Goal: Task Accomplishment & Management: Use online tool/utility

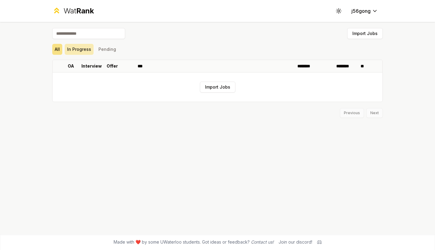
click at [82, 51] on button "In Progress" at bounding box center [79, 49] width 29 height 11
click at [57, 47] on button "All" at bounding box center [57, 49] width 10 height 11
click at [218, 89] on button "Import Jobs" at bounding box center [218, 86] width 36 height 11
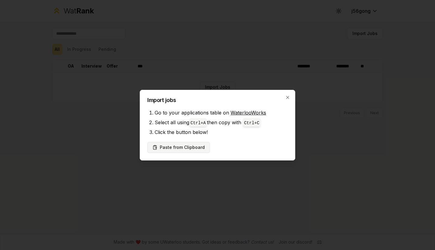
click at [193, 147] on button "Paste from Clipboard" at bounding box center [178, 147] width 63 height 11
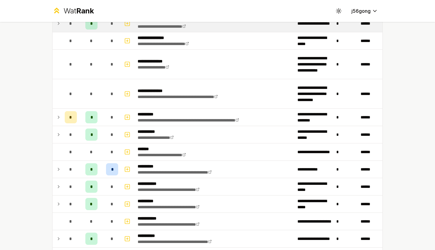
scroll to position [307, 0]
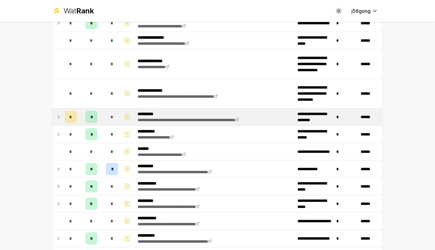
click at [56, 115] on icon at bounding box center [58, 116] width 5 height 7
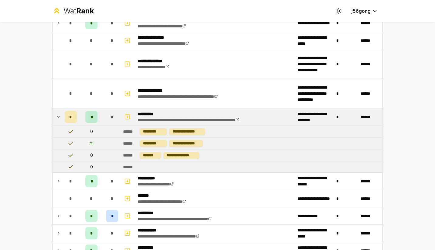
click at [56, 115] on icon at bounding box center [58, 116] width 5 height 7
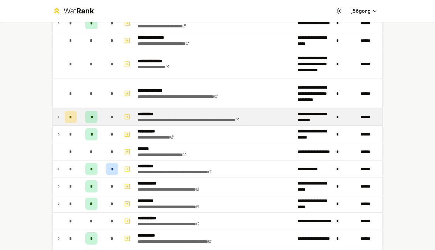
click at [56, 115] on icon at bounding box center [58, 116] width 5 height 7
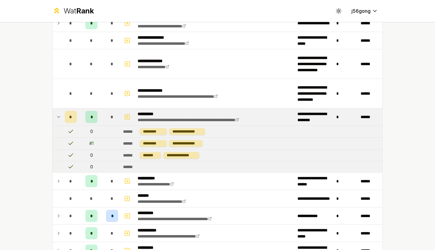
click at [56, 115] on icon at bounding box center [58, 116] width 5 height 7
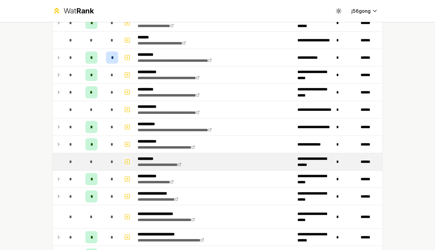
scroll to position [419, 0]
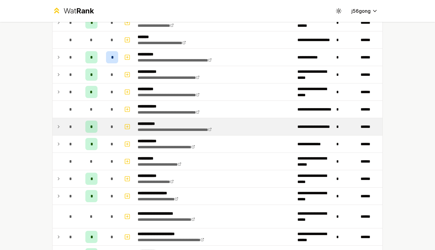
click at [62, 127] on td "*" at bounding box center [70, 126] width 17 height 17
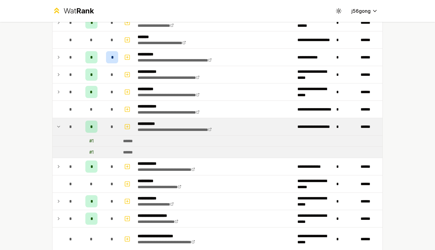
click at [90, 126] on span "*" at bounding box center [91, 126] width 3 height 6
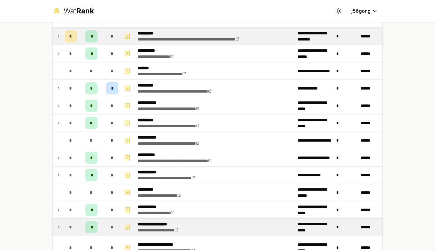
scroll to position [387, 0]
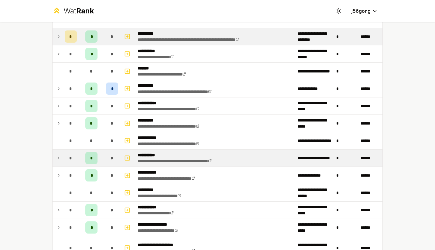
click at [86, 156] on div "*" at bounding box center [91, 158] width 12 height 12
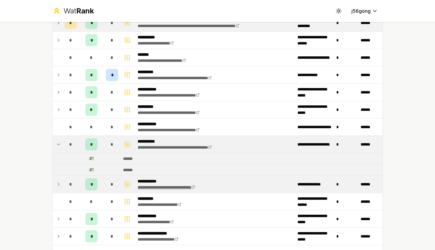
scroll to position [712, 0]
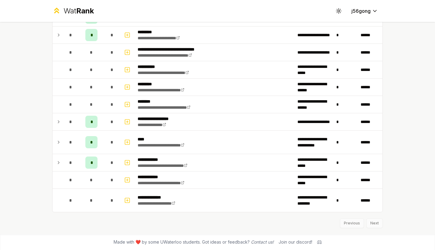
click at [372, 223] on div "Previous Next" at bounding box center [217, 220] width 331 height 16
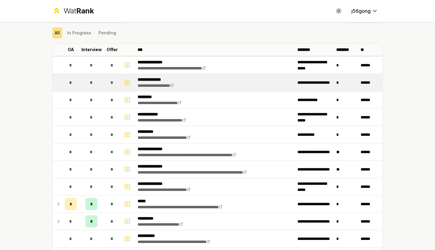
scroll to position [0, 0]
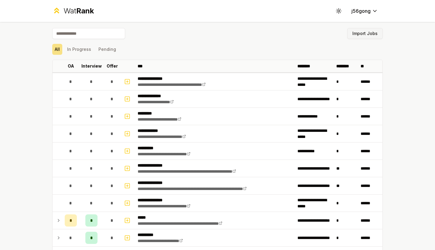
click at [365, 32] on button "Import Jobs" at bounding box center [365, 33] width 36 height 11
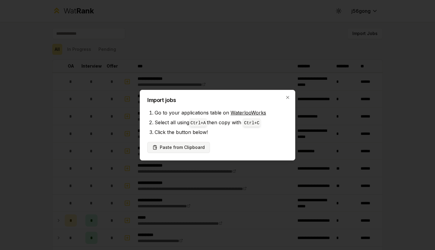
click at [198, 145] on button "Paste from Clipboard" at bounding box center [178, 147] width 63 height 11
click at [178, 146] on button "Paste from Clipboard" at bounding box center [178, 147] width 63 height 11
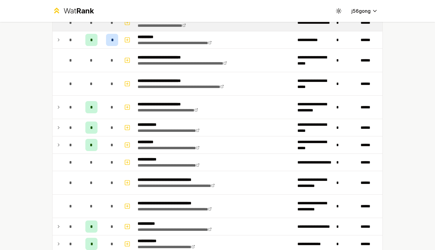
scroll to position [715, 0]
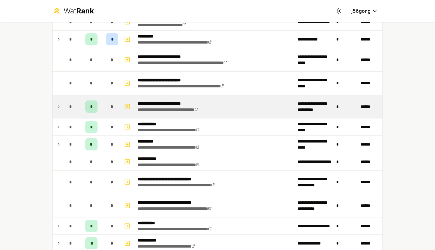
click at [58, 106] on icon at bounding box center [58, 106] width 5 height 7
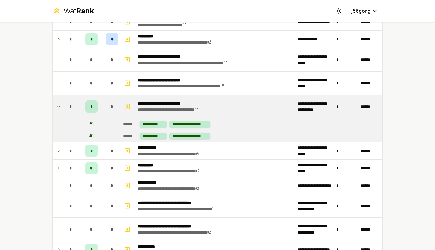
click at [60, 106] on td at bounding box center [58, 106] width 10 height 23
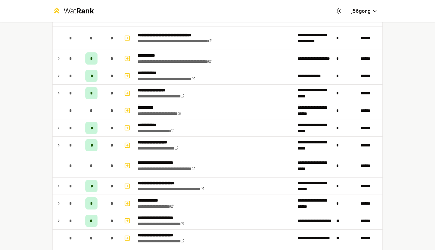
scroll to position [882, 0]
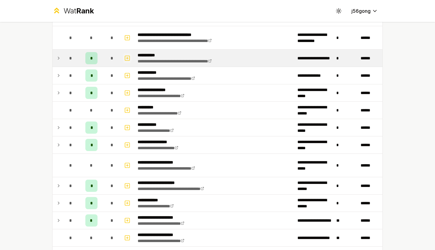
click at [126, 58] on icon "button" at bounding box center [127, 57] width 6 height 7
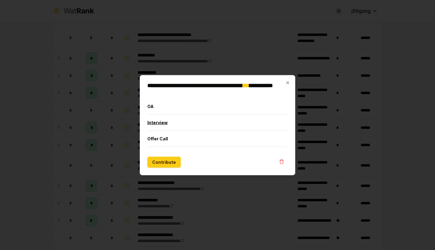
click at [175, 124] on button "Interview" at bounding box center [217, 122] width 140 height 16
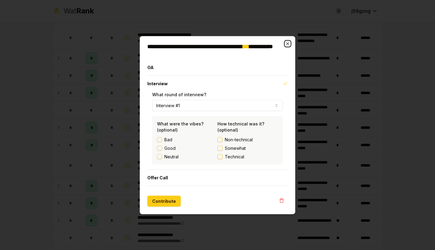
click at [286, 43] on icon "button" at bounding box center [287, 43] width 5 height 5
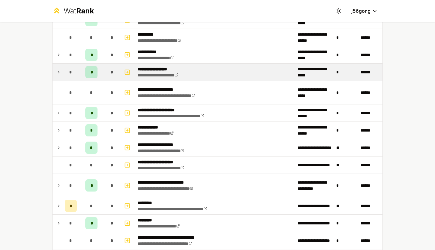
scroll to position [956, 0]
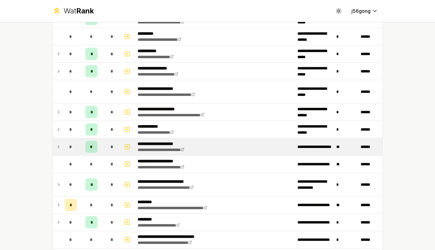
click at [58, 145] on icon at bounding box center [58, 146] width 1 height 2
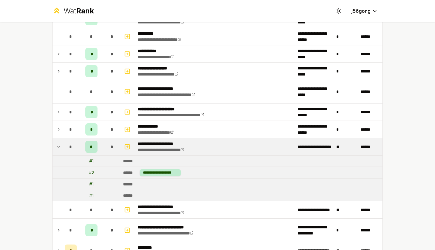
click at [56, 145] on icon at bounding box center [58, 146] width 5 height 7
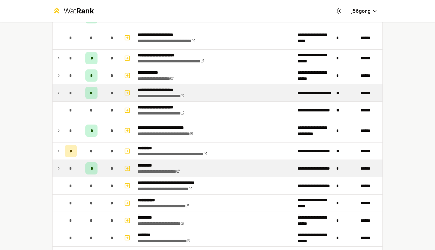
scroll to position [1011, 0]
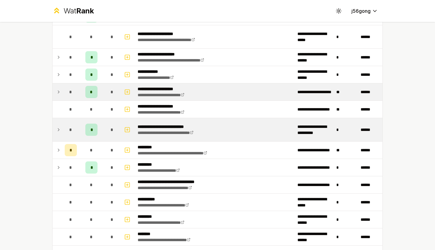
click at [57, 127] on icon at bounding box center [58, 129] width 5 height 7
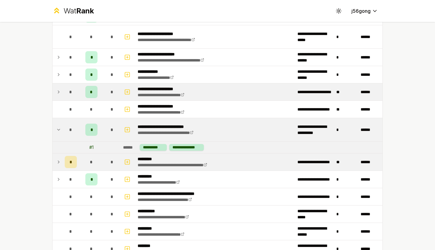
click at [53, 164] on td at bounding box center [58, 161] width 10 height 17
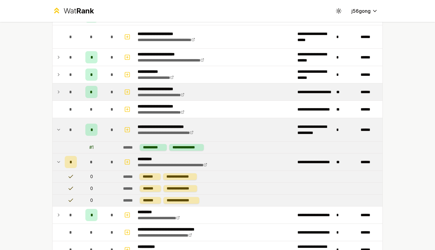
click at [53, 164] on td at bounding box center [58, 161] width 10 height 17
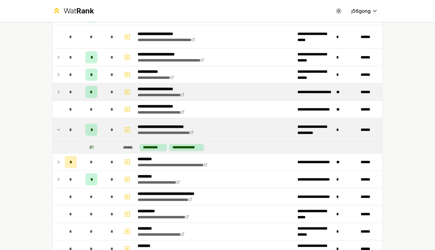
click at [59, 123] on td at bounding box center [58, 129] width 10 height 23
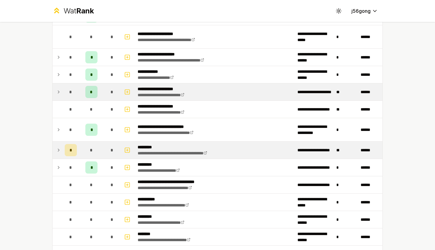
click at [58, 145] on td at bounding box center [58, 149] width 10 height 17
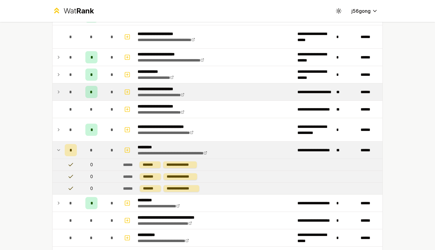
click at [57, 151] on icon at bounding box center [58, 149] width 5 height 7
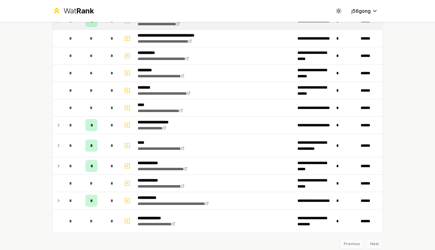
scroll to position [1177, 0]
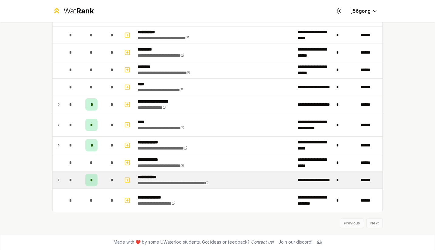
click at [56, 182] on icon at bounding box center [58, 179] width 5 height 7
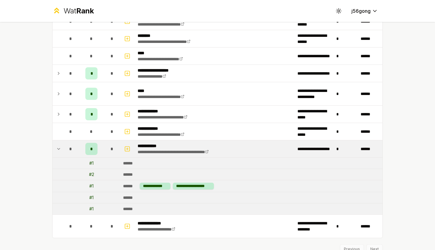
scroll to position [1209, 0]
click at [58, 150] on icon at bounding box center [58, 148] width 5 height 7
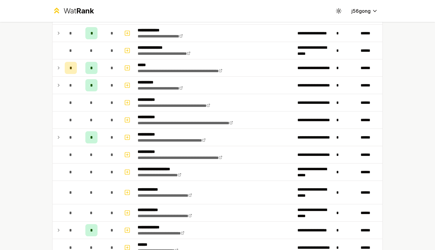
scroll to position [227, 0]
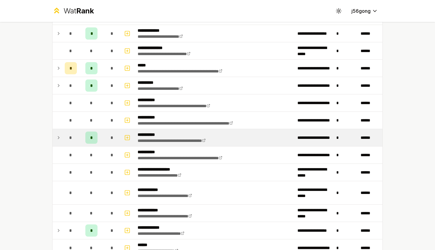
click at [56, 137] on icon at bounding box center [58, 137] width 5 height 7
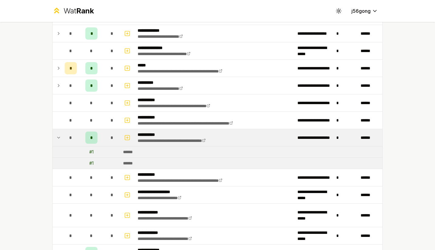
click at [56, 137] on icon at bounding box center [58, 137] width 5 height 7
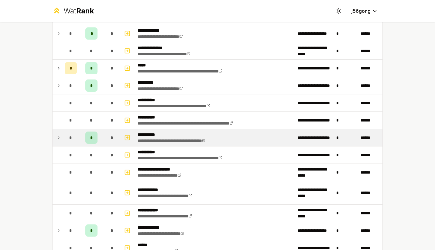
click at [56, 137] on icon at bounding box center [58, 137] width 5 height 7
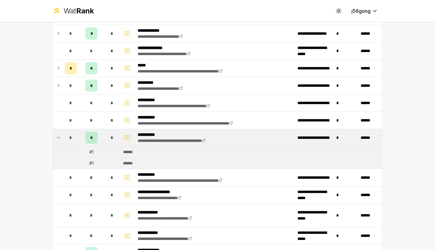
click at [56, 137] on icon at bounding box center [58, 137] width 5 height 7
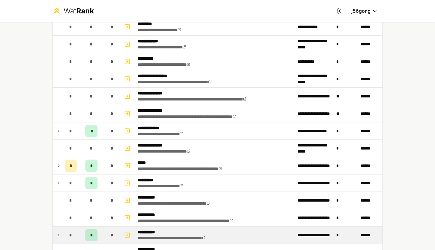
scroll to position [0, 0]
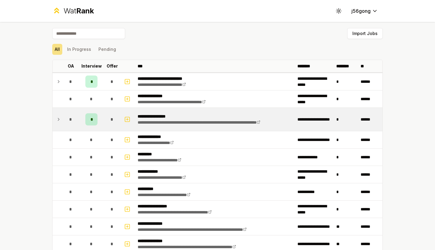
click at [58, 120] on icon at bounding box center [58, 119] width 5 height 7
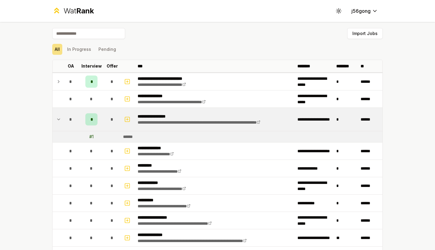
click at [58, 120] on icon at bounding box center [58, 119] width 5 height 7
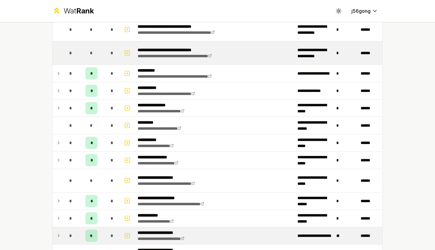
scroll to position [867, 0]
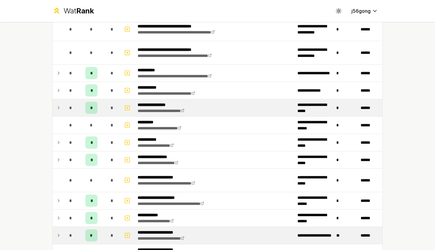
click at [58, 108] on icon at bounding box center [58, 107] width 5 height 7
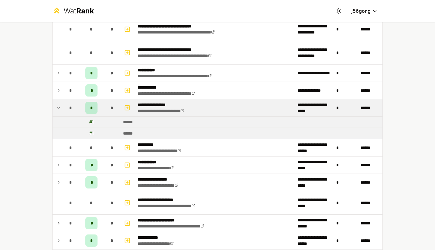
click at [58, 108] on icon at bounding box center [58, 107] width 5 height 7
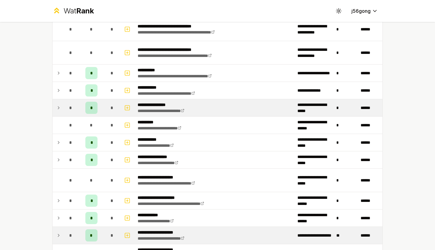
click at [70, 101] on td "*" at bounding box center [70, 107] width 17 height 17
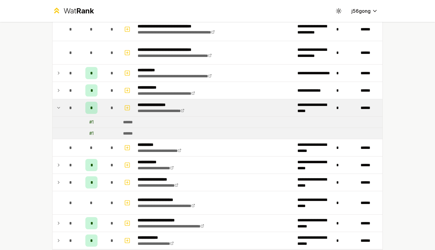
click at [53, 107] on td at bounding box center [58, 107] width 10 height 17
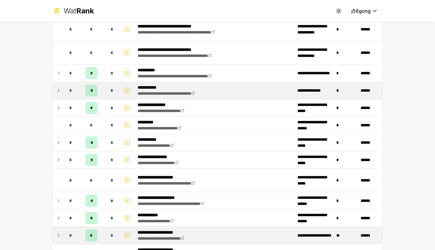
click at [58, 92] on icon at bounding box center [58, 90] width 5 height 7
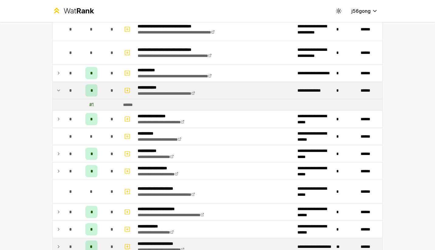
click at [57, 91] on icon at bounding box center [58, 90] width 5 height 7
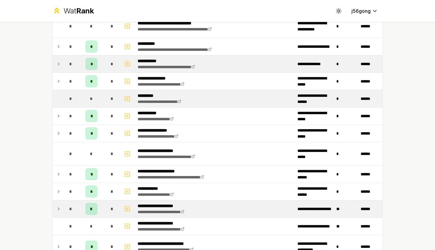
scroll to position [896, 0]
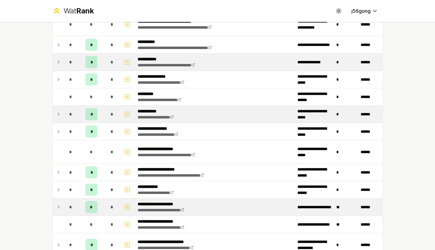
click at [65, 118] on div "*" at bounding box center [71, 114] width 12 height 12
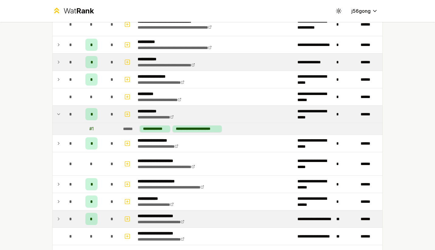
click at [65, 118] on div "*" at bounding box center [71, 114] width 12 height 12
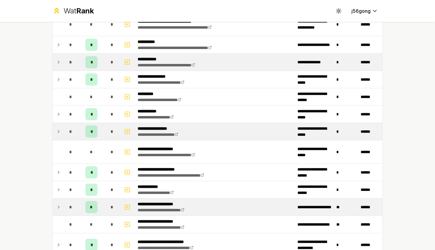
click at [58, 126] on td at bounding box center [58, 131] width 10 height 17
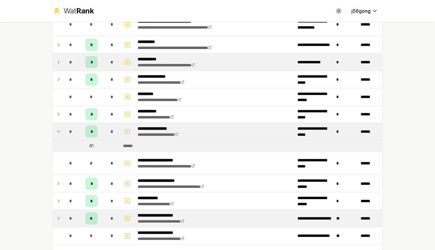
click at [58, 126] on td at bounding box center [58, 131] width 10 height 17
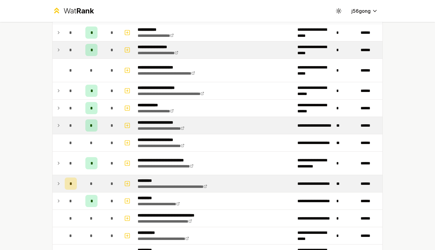
scroll to position [981, 0]
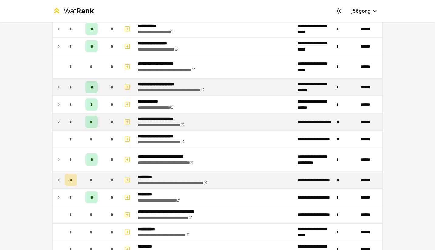
click at [56, 90] on icon at bounding box center [58, 86] width 5 height 7
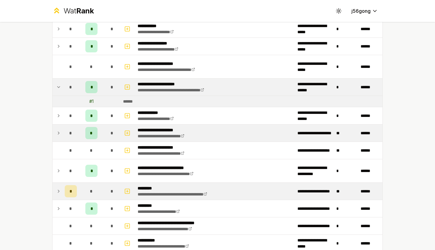
click at [56, 90] on icon at bounding box center [58, 86] width 5 height 7
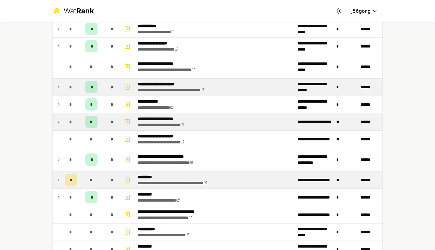
click at [56, 90] on icon at bounding box center [58, 86] width 5 height 7
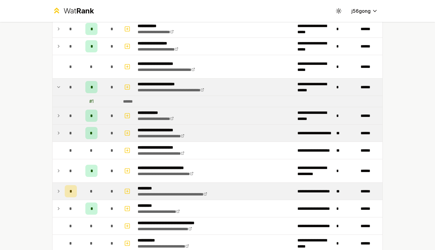
click at [56, 113] on icon at bounding box center [58, 115] width 5 height 7
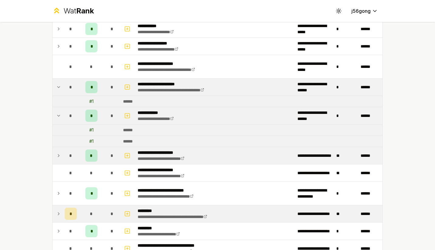
click at [56, 113] on icon at bounding box center [58, 115] width 5 height 7
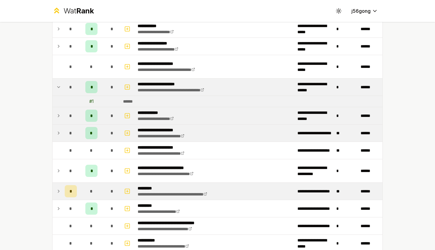
click at [58, 88] on icon at bounding box center [58, 86] width 5 height 7
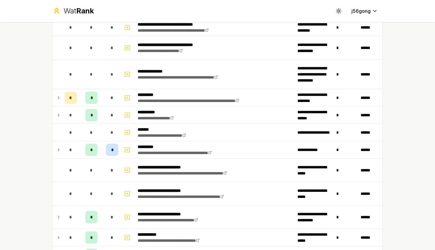
scroll to position [623, 0]
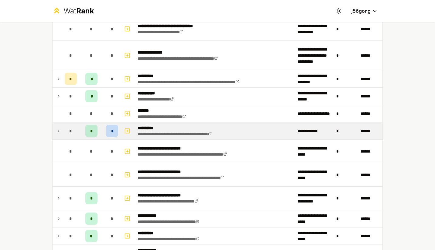
click at [62, 130] on td "*" at bounding box center [70, 130] width 17 height 17
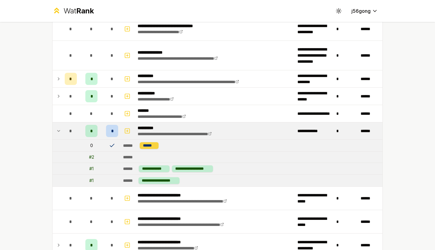
click at [146, 147] on div "******" at bounding box center [149, 145] width 19 height 7
click at [56, 128] on icon at bounding box center [58, 130] width 5 height 7
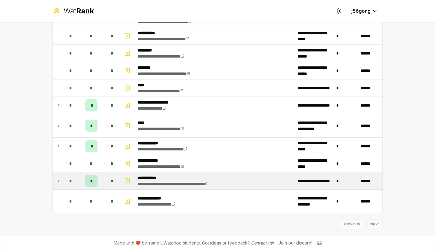
scroll to position [1177, 0]
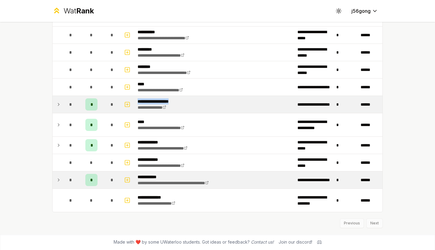
drag, startPoint x: 190, startPoint y: 103, endPoint x: 130, endPoint y: 97, distance: 60.2
click at [130, 97] on tr "**********" at bounding box center [218, 104] width 330 height 17
copy p "**********"
